Goal: Ask a question

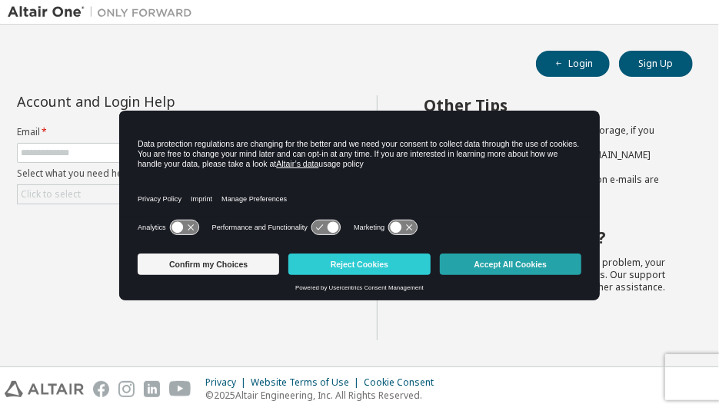
click at [506, 264] on button "Accept All Cookies" at bounding box center [510, 265] width 141 height 22
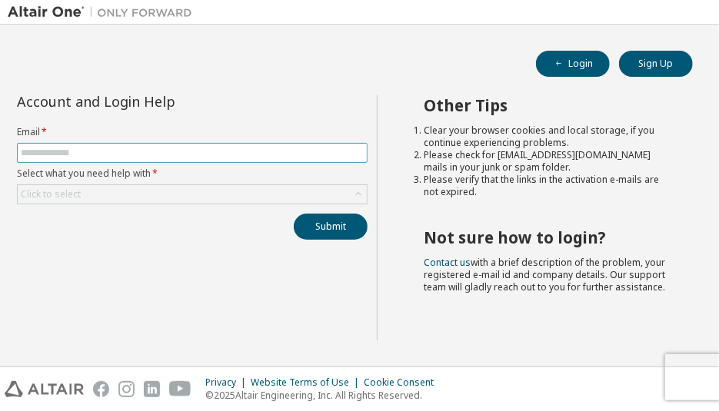
click at [106, 144] on span at bounding box center [192, 153] width 350 height 20
click at [110, 147] on input "text" at bounding box center [192, 153] width 343 height 12
type input "**********"
click at [294, 214] on button "Submit" at bounding box center [331, 227] width 74 height 26
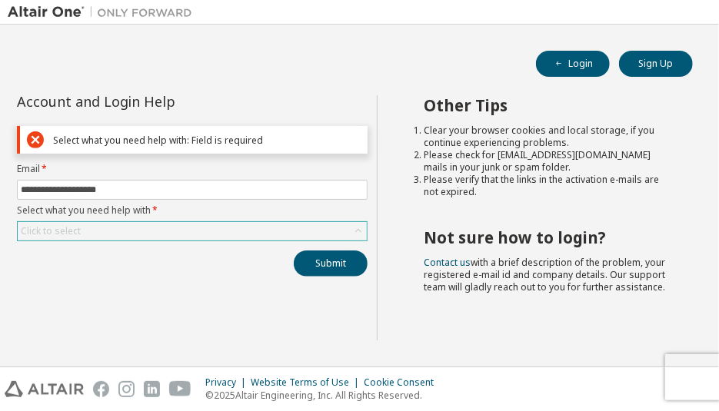
click at [131, 231] on div "Click to select" at bounding box center [192, 231] width 349 height 18
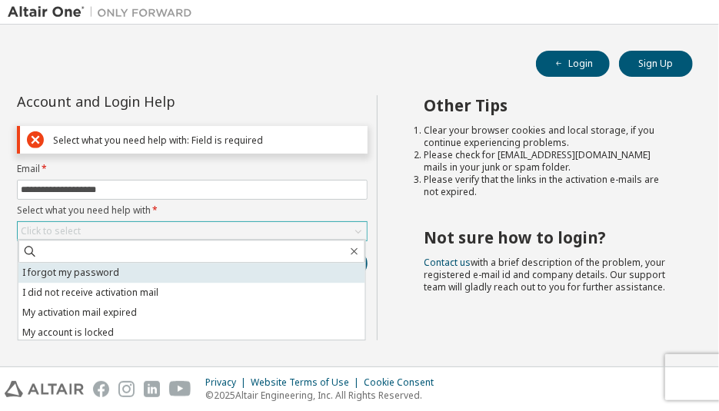
click at [115, 275] on li "I forgot my password" at bounding box center [191, 273] width 347 height 20
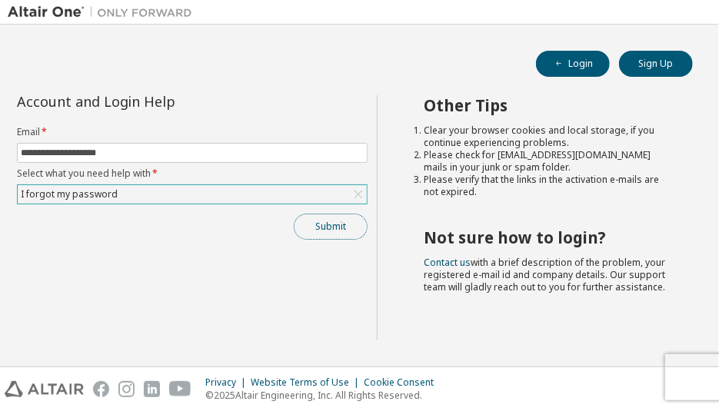
click at [337, 228] on button "Submit" at bounding box center [331, 227] width 74 height 26
